Goal: Navigation & Orientation: Find specific page/section

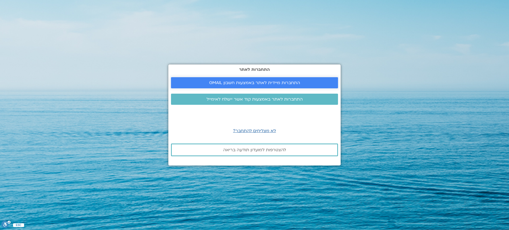
click at [246, 83] on span "התחברות מיידית לאתר באמצעות חשבון GMAIL" at bounding box center [254, 82] width 91 height 5
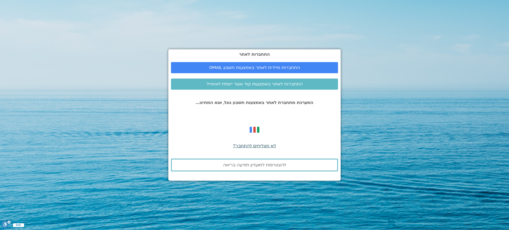
click at [254, 145] on span "לא מצליחים להתחבר?" at bounding box center [254, 146] width 43 height 6
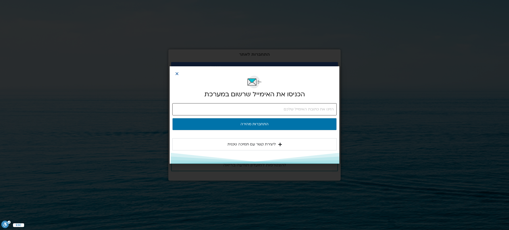
click at [332, 109] on input "email" at bounding box center [254, 109] width 164 height 12
type input "hagithoran@gmail.com"
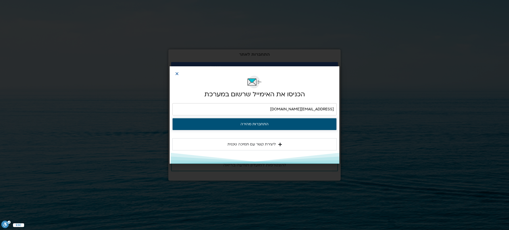
click at [254, 123] on button "התחברות מהירה" at bounding box center [254, 124] width 164 height 12
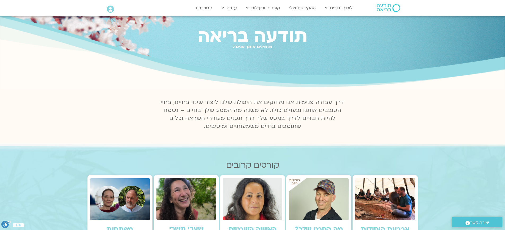
scroll to position [53, 0]
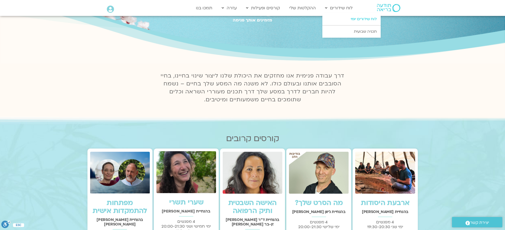
click at [361, 19] on link "לוח שידורים יומי" at bounding box center [351, 19] width 58 height 12
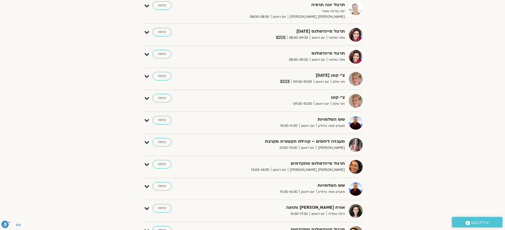
scroll to position [238, 0]
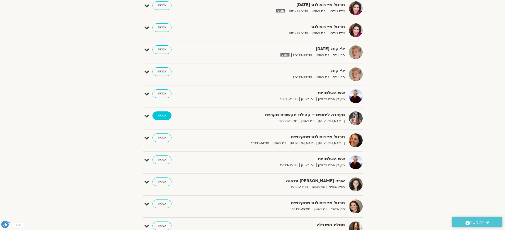
click at [162, 116] on link "כניסה" at bounding box center [161, 115] width 19 height 8
